Goal: Information Seeking & Learning: Learn about a topic

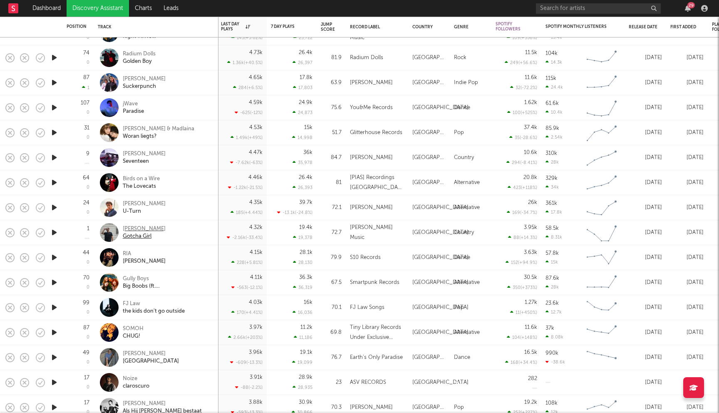
click at [151, 226] on div "[PERSON_NAME]" at bounding box center [144, 228] width 43 height 7
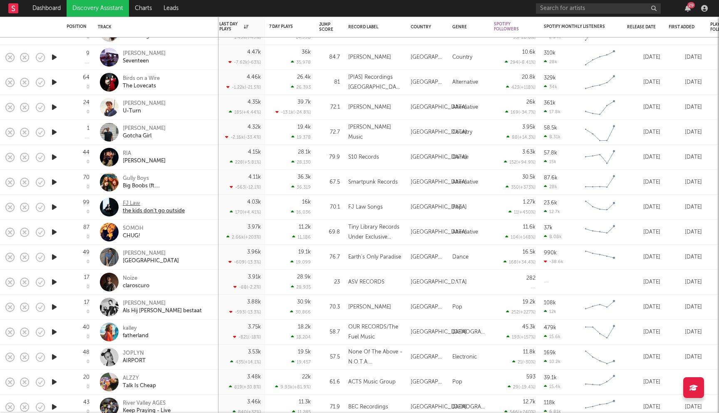
click at [135, 204] on div "FJ Law" at bounding box center [154, 203] width 62 height 7
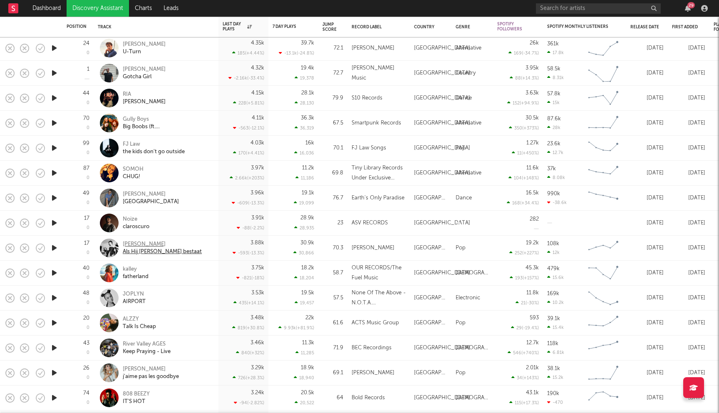
click at [149, 244] on div "[PERSON_NAME]" at bounding box center [162, 244] width 79 height 7
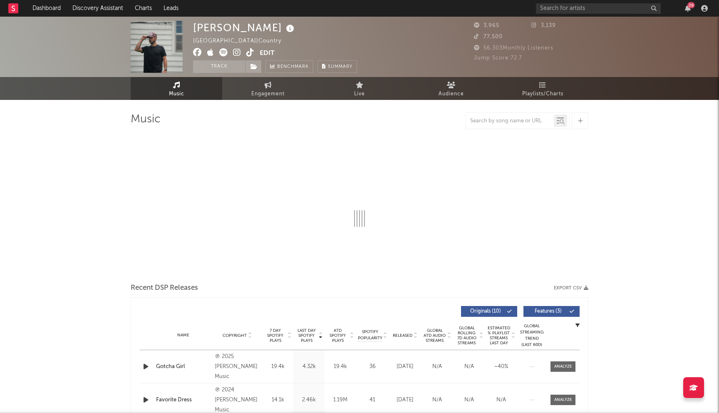
select select "6m"
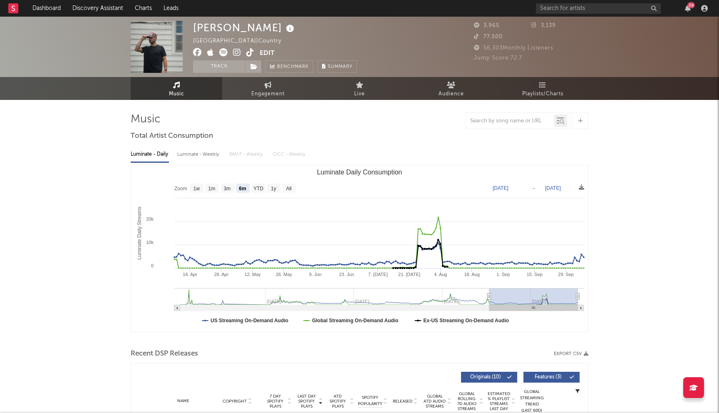
click at [193, 52] on icon at bounding box center [197, 52] width 9 height 8
click at [236, 51] on icon at bounding box center [237, 52] width 8 height 8
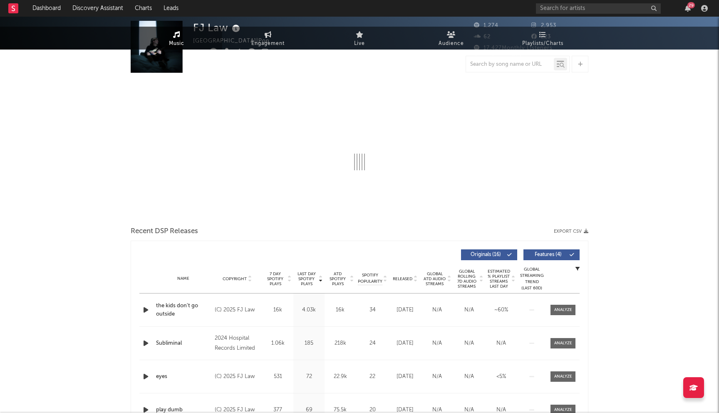
select select "6m"
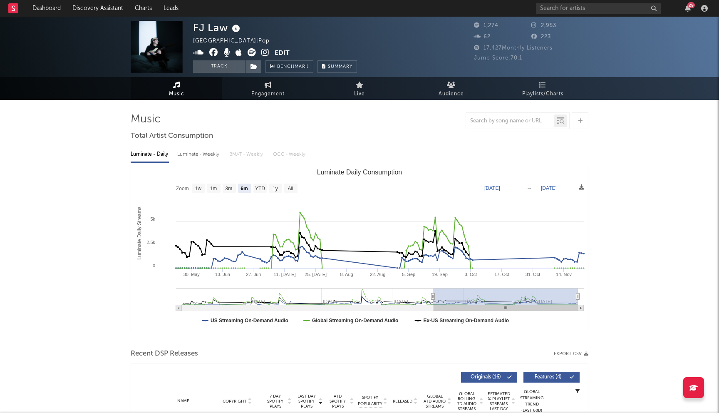
click at [215, 54] on icon at bounding box center [213, 52] width 9 height 8
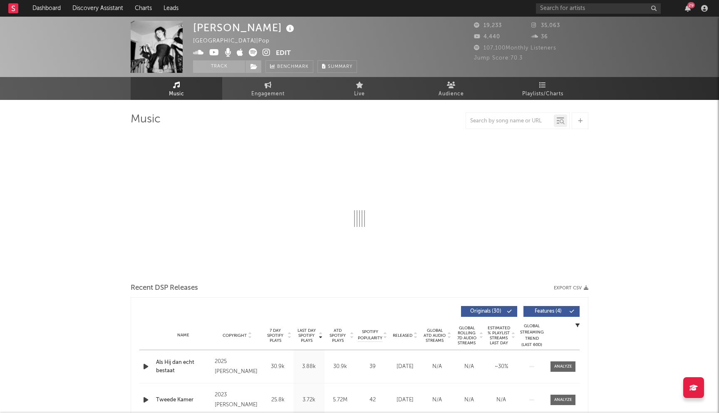
select select "6m"
